Goal: Task Accomplishment & Management: Use online tool/utility

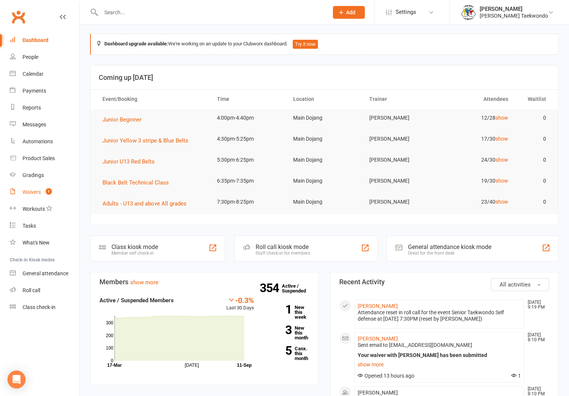
click at [30, 189] on div "Waivers" at bounding box center [32, 192] width 18 height 6
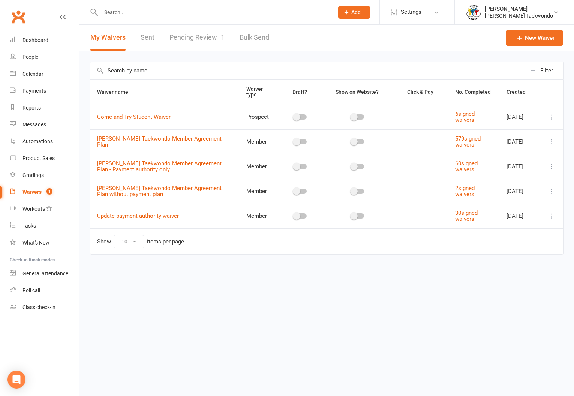
click at [181, 36] on link "Pending Review 1" at bounding box center [197, 38] width 55 height 26
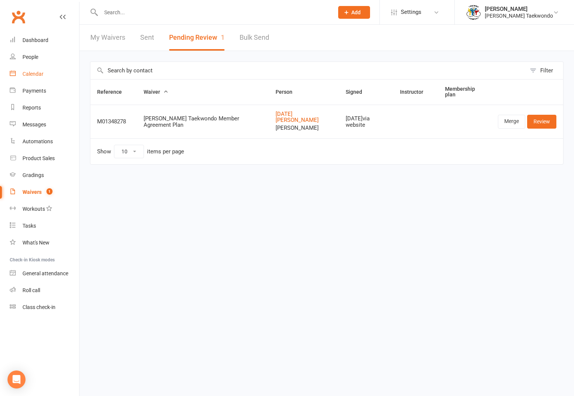
click at [29, 71] on div "Calendar" at bounding box center [33, 74] width 21 height 6
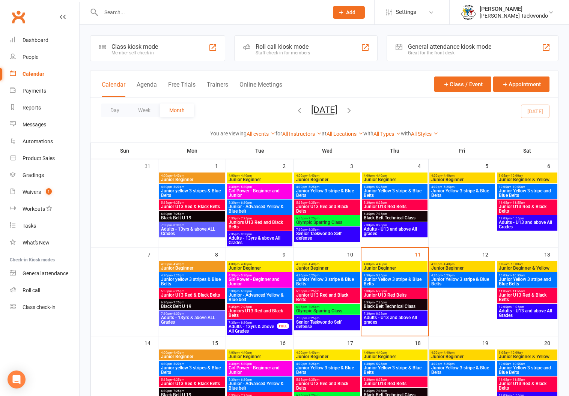
click at [405, 264] on span "4:00pm - 4:40pm" at bounding box center [394, 264] width 63 height 3
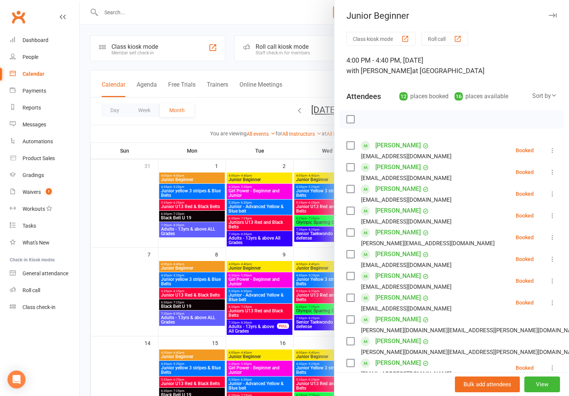
click at [430, 36] on button "Roll call" at bounding box center [444, 39] width 47 height 14
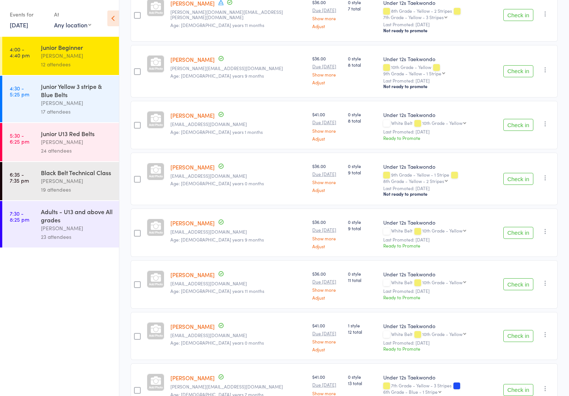
scroll to position [376, 0]
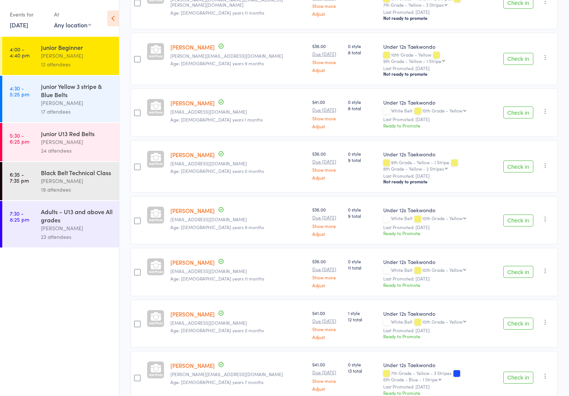
click at [50, 98] on div "Junior Yellow 3 stripe & Blue Belts" at bounding box center [77, 90] width 72 height 17
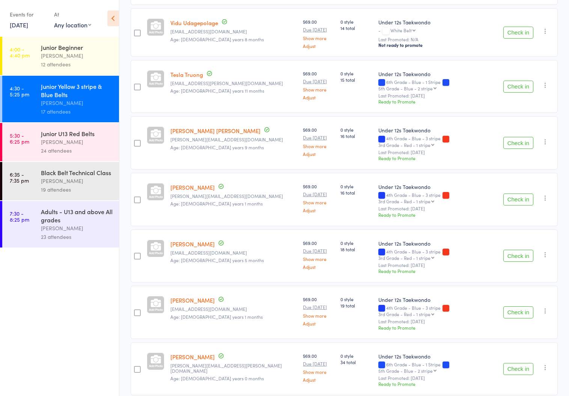
scroll to position [633, 0]
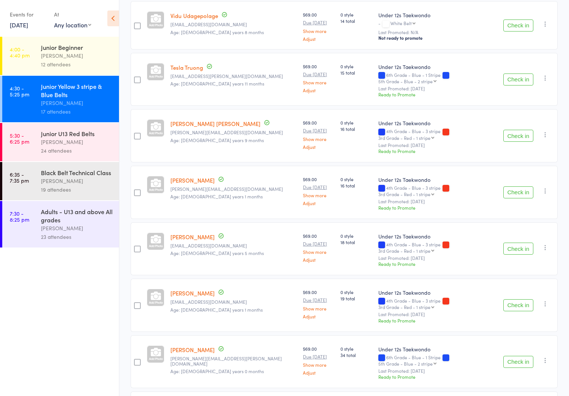
click at [51, 141] on div "[PERSON_NAME]" at bounding box center [77, 142] width 72 height 9
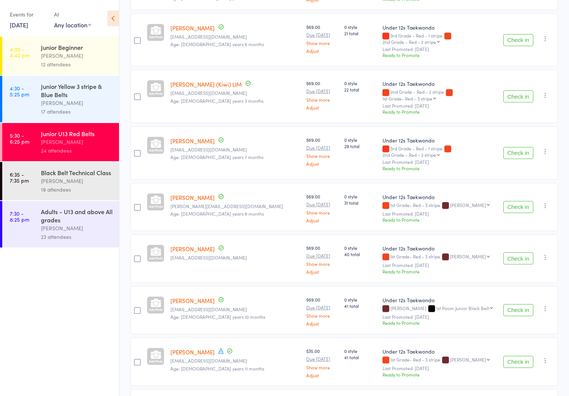
scroll to position [889, 0]
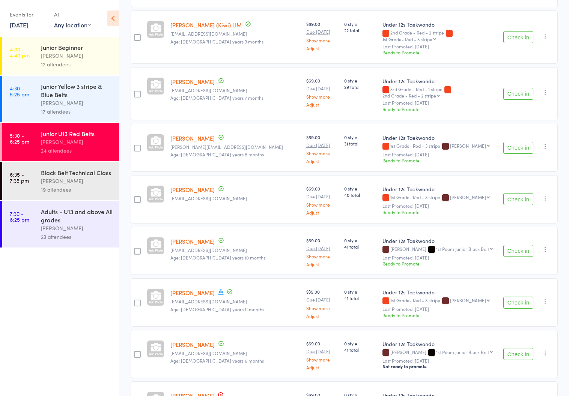
click at [58, 179] on div "[PERSON_NAME]" at bounding box center [77, 181] width 72 height 9
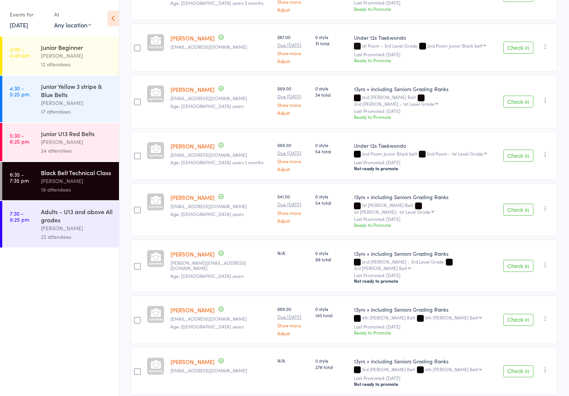
scroll to position [733, 0]
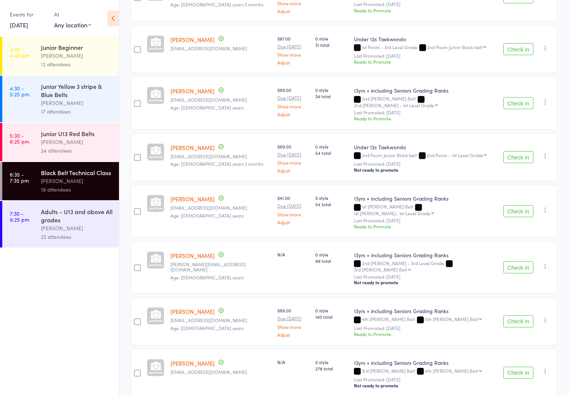
click at [55, 223] on div "Adults - U13 and above All grades" at bounding box center [77, 216] width 72 height 17
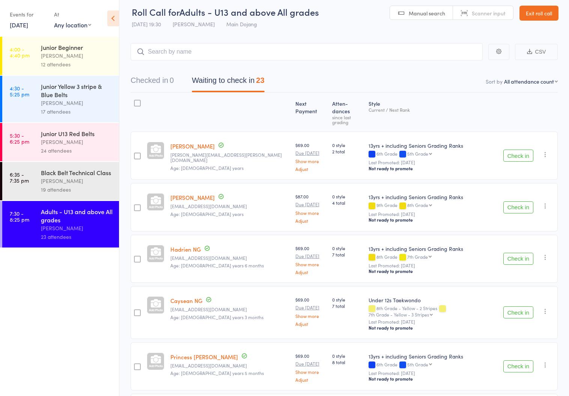
click at [37, 175] on link "6:35 - 7:35 pm Black Belt Technical Class Janine Trainor 19 attendees" at bounding box center [60, 181] width 117 height 38
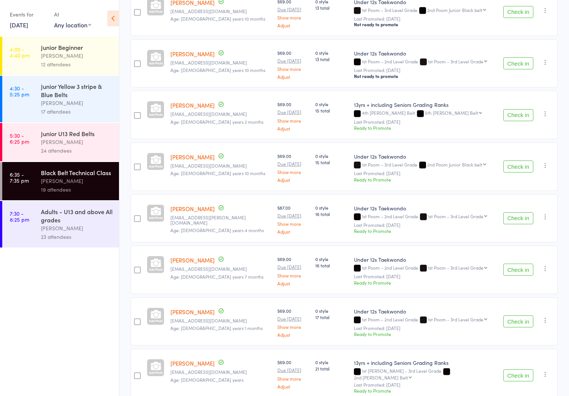
scroll to position [245, 0]
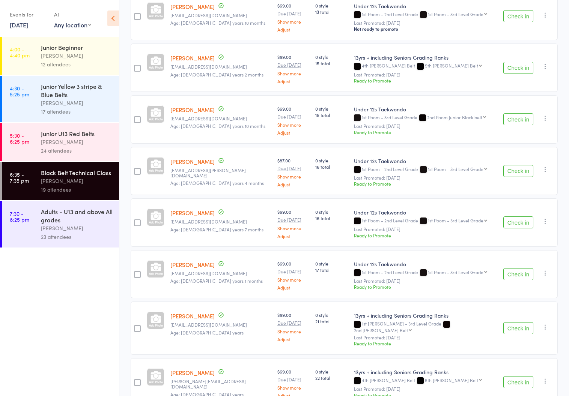
click at [41, 220] on div "Adults - U13 and above All grades" at bounding box center [77, 216] width 72 height 17
